Goal: Information Seeking & Learning: Learn about a topic

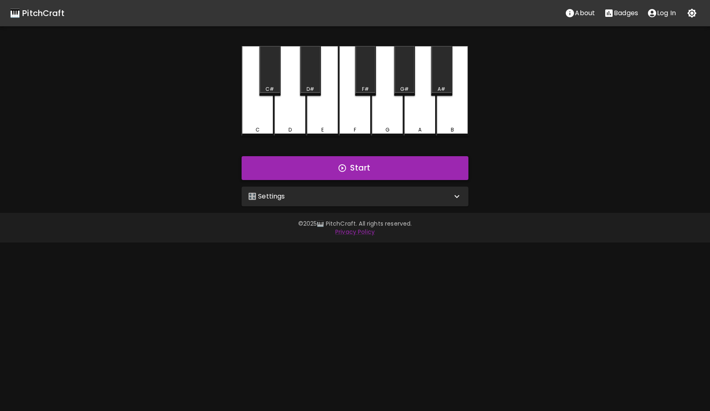
click at [345, 168] on icon "button" at bounding box center [341, 167] width 7 height 7
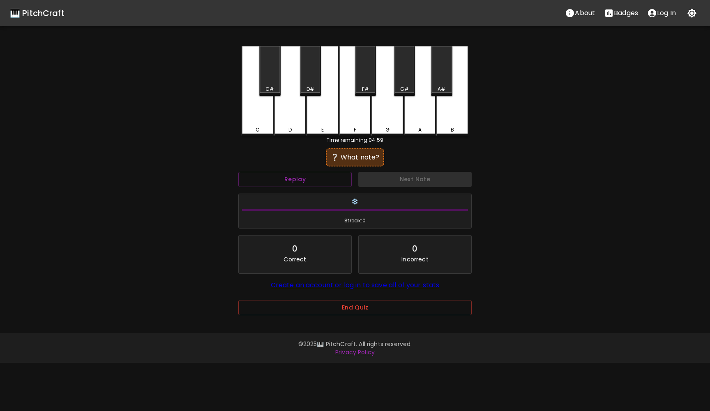
click at [353, 117] on div "F" at bounding box center [355, 91] width 32 height 90
click at [373, 178] on button "Next Note" at bounding box center [414, 179] width 113 height 15
click at [393, 109] on div "G" at bounding box center [387, 91] width 32 height 90
click at [390, 180] on button "Next Note" at bounding box center [414, 179] width 113 height 15
click at [329, 133] on div "E" at bounding box center [322, 91] width 32 height 90
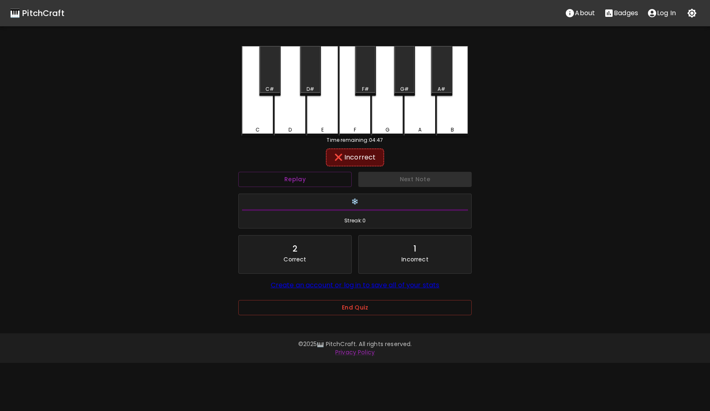
click at [313, 95] on div "D#" at bounding box center [310, 71] width 21 height 50
click at [311, 78] on div "D#" at bounding box center [310, 71] width 21 height 50
click at [287, 107] on div "D" at bounding box center [290, 91] width 32 height 90
click at [277, 85] on div "C#" at bounding box center [269, 71] width 21 height 50
click at [268, 110] on div "C" at bounding box center [257, 91] width 32 height 90
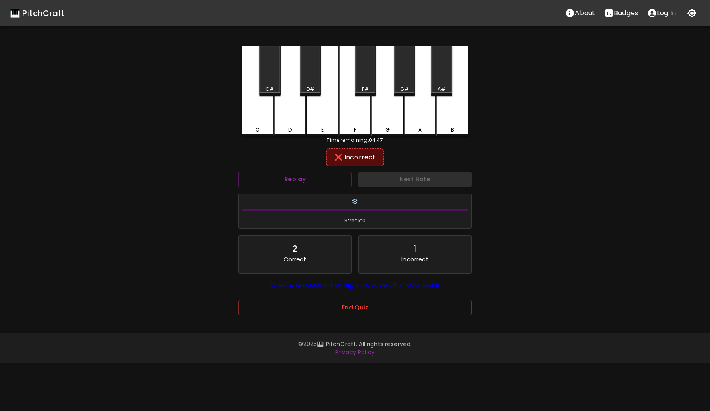
click at [456, 97] on div "B" at bounding box center [452, 91] width 32 height 90
click at [422, 178] on button "Next Note" at bounding box center [414, 179] width 113 height 15
click at [417, 112] on div "A" at bounding box center [420, 91] width 32 height 90
click at [418, 69] on div "A" at bounding box center [420, 91] width 32 height 90
click at [391, 80] on div "G" at bounding box center [387, 91] width 32 height 90
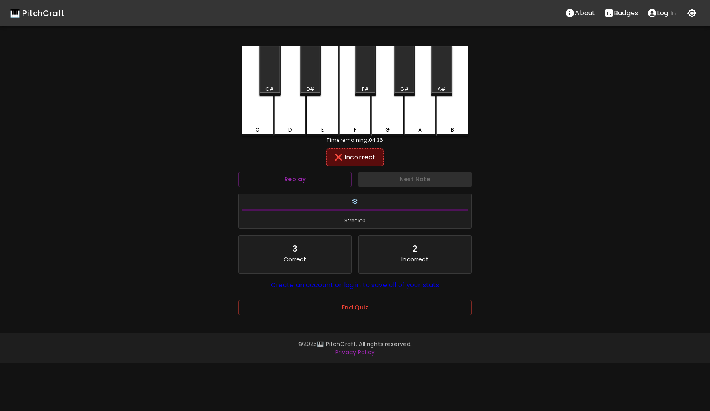
click at [406, 76] on div "G#" at bounding box center [404, 71] width 21 height 50
click at [406, 180] on button "Next Note" at bounding box center [414, 179] width 113 height 15
click at [364, 115] on div "F" at bounding box center [355, 91] width 32 height 90
click at [394, 176] on button "Next Note" at bounding box center [414, 179] width 113 height 15
click at [386, 114] on div "G" at bounding box center [387, 91] width 32 height 90
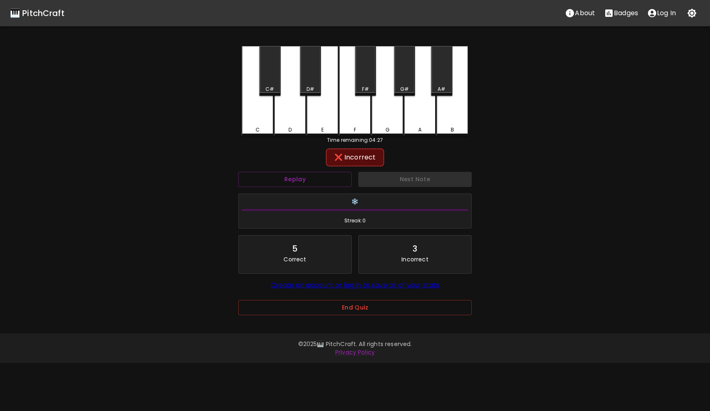
click at [418, 106] on div "A" at bounding box center [420, 91] width 32 height 90
click at [404, 72] on div "G#" at bounding box center [404, 71] width 21 height 50
click at [441, 79] on div "A#" at bounding box center [441, 71] width 21 height 50
click at [446, 104] on div "B" at bounding box center [452, 91] width 32 height 90
click at [363, 69] on div "F#" at bounding box center [365, 71] width 21 height 50
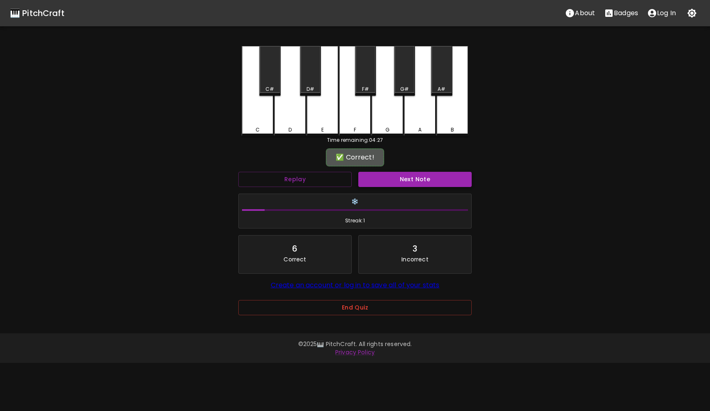
click at [391, 179] on button "Next Note" at bounding box center [414, 179] width 113 height 15
click at [389, 118] on div "G" at bounding box center [387, 91] width 32 height 90
click at [410, 180] on button "Next Note" at bounding box center [414, 179] width 113 height 15
click at [358, 119] on div "F" at bounding box center [355, 91] width 32 height 90
click at [410, 182] on button "Next Note" at bounding box center [414, 179] width 113 height 15
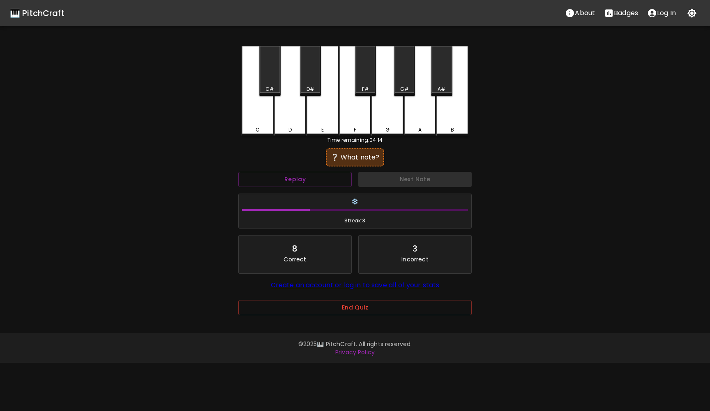
click at [397, 81] on div "G#" at bounding box center [404, 71] width 21 height 50
click at [405, 184] on button "Next Note" at bounding box center [414, 179] width 113 height 15
click at [356, 111] on div "F" at bounding box center [355, 91] width 32 height 90
click at [364, 90] on div "F#" at bounding box center [365, 88] width 7 height 7
click at [391, 184] on button "Next Note" at bounding box center [414, 179] width 113 height 15
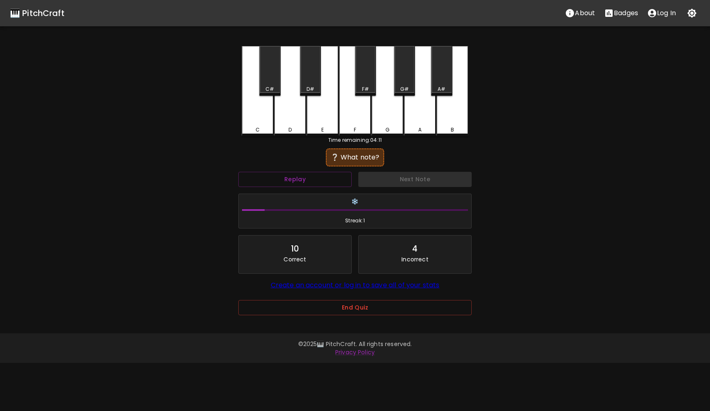
click at [295, 103] on div "D" at bounding box center [290, 91] width 32 height 90
click at [382, 179] on button "Next Note" at bounding box center [414, 179] width 113 height 15
click at [423, 120] on div "A" at bounding box center [420, 91] width 32 height 90
click at [407, 71] on div "G#" at bounding box center [404, 71] width 21 height 50
click at [404, 177] on button "Next Note" at bounding box center [414, 179] width 113 height 15
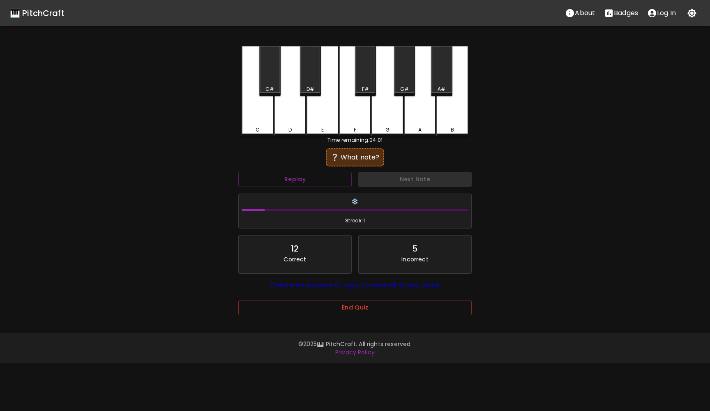
click at [409, 69] on div "G#" at bounding box center [404, 71] width 21 height 50
click at [414, 181] on button "Next Note" at bounding box center [414, 179] width 113 height 15
click at [441, 77] on div "A#" at bounding box center [441, 71] width 21 height 50
click at [409, 182] on button "Next Note" at bounding box center [414, 179] width 113 height 15
click at [287, 119] on div "D" at bounding box center [290, 91] width 32 height 90
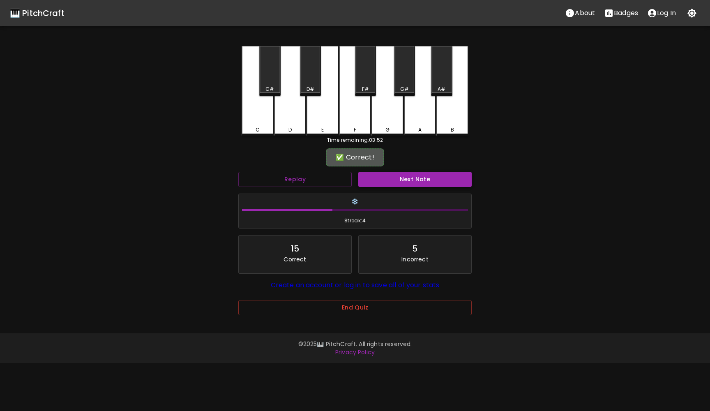
click at [388, 175] on button "Next Note" at bounding box center [414, 179] width 113 height 15
click at [402, 76] on div "G#" at bounding box center [404, 71] width 21 height 50
click at [416, 180] on button "Next Note" at bounding box center [414, 179] width 113 height 15
click at [252, 115] on div "C" at bounding box center [257, 91] width 32 height 90
click at [395, 180] on button "Next Note" at bounding box center [414, 179] width 113 height 15
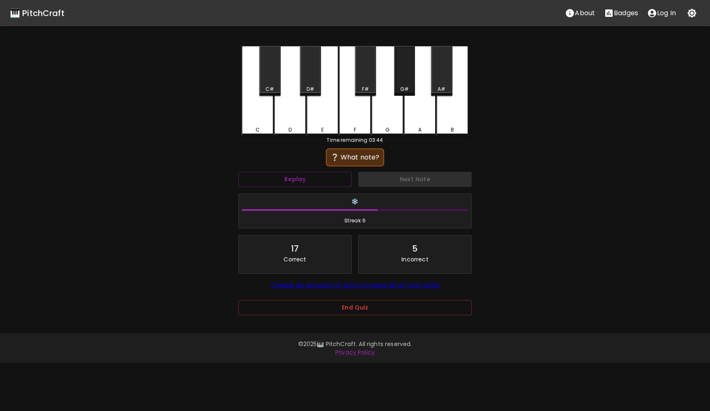
click at [406, 76] on div "G#" at bounding box center [404, 71] width 21 height 50
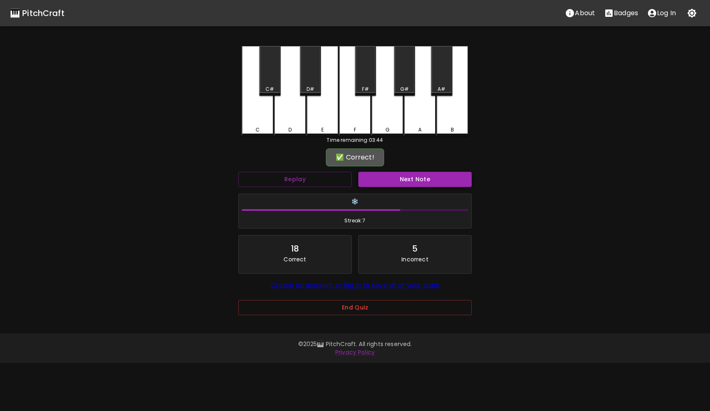
click at [402, 178] on button "Next Note" at bounding box center [414, 179] width 113 height 15
click at [450, 128] on div "B" at bounding box center [451, 129] width 3 height 7
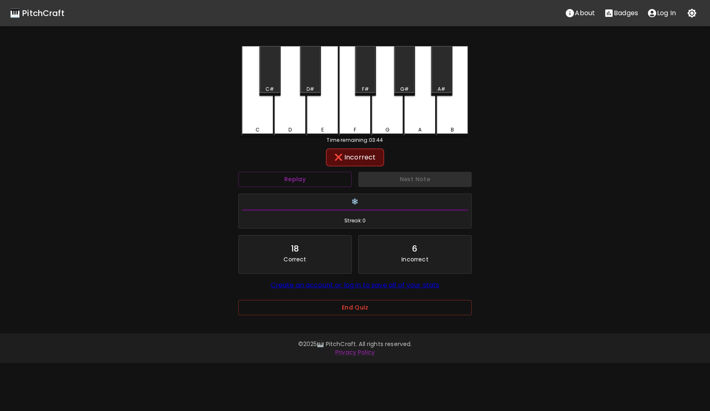
click at [436, 71] on div "A#" at bounding box center [441, 71] width 21 height 50
click at [390, 181] on button "Next Note" at bounding box center [414, 179] width 113 height 15
click at [307, 76] on div "D#" at bounding box center [310, 71] width 21 height 50
click at [378, 177] on button "Next Note" at bounding box center [414, 179] width 113 height 15
click at [408, 74] on div "G#" at bounding box center [404, 71] width 21 height 50
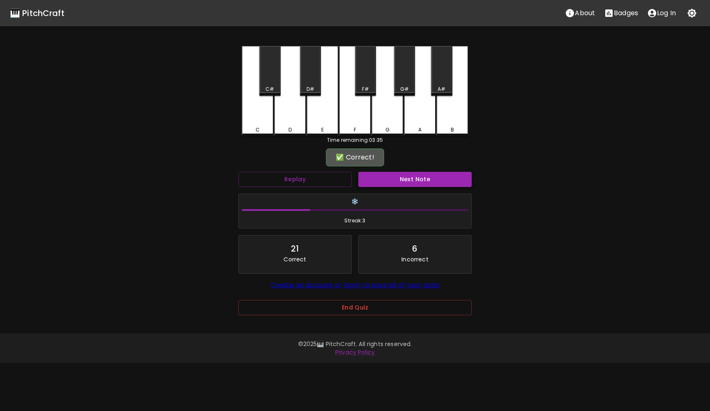
click at [405, 184] on button "Next Note" at bounding box center [414, 179] width 113 height 15
click at [294, 109] on div "D" at bounding box center [290, 91] width 32 height 90
click at [382, 179] on button "Next Note" at bounding box center [414, 179] width 113 height 15
click at [354, 108] on div "F" at bounding box center [355, 91] width 32 height 90
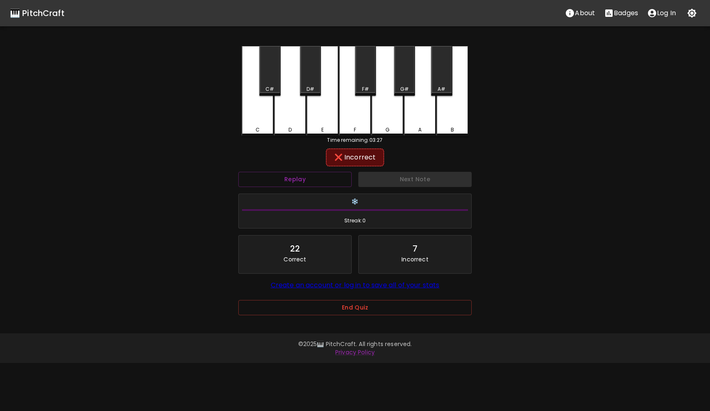
click at [372, 60] on div "F#" at bounding box center [365, 71] width 21 height 50
click at [402, 183] on button "Next Note" at bounding box center [414, 179] width 113 height 15
click at [287, 124] on div "D" at bounding box center [290, 91] width 32 height 90
click at [303, 76] on div "D#" at bounding box center [310, 71] width 21 height 50
click at [263, 74] on div "C#" at bounding box center [269, 71] width 21 height 50
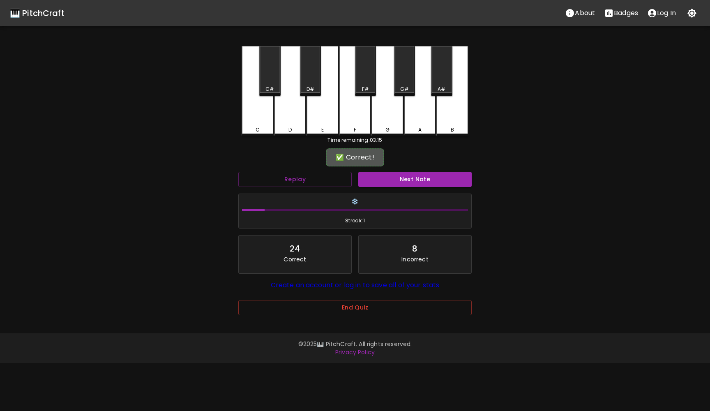
click at [615, 14] on p "Badges" at bounding box center [625, 13] width 24 height 10
